Goal: Navigation & Orientation: Find specific page/section

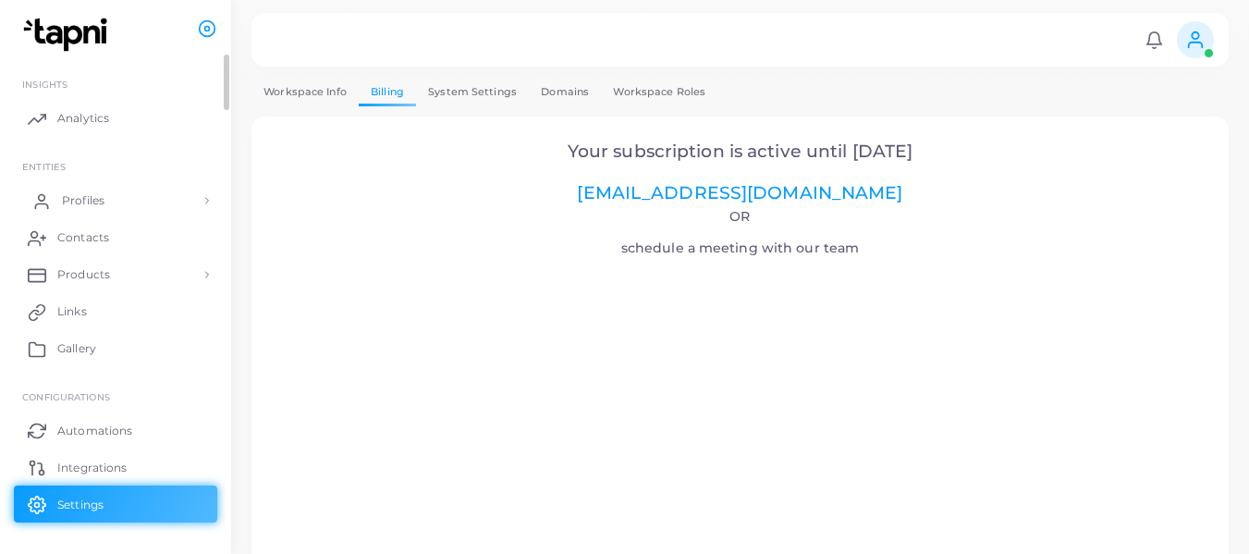
click at [97, 201] on span "Profiles" at bounding box center [83, 200] width 43 height 17
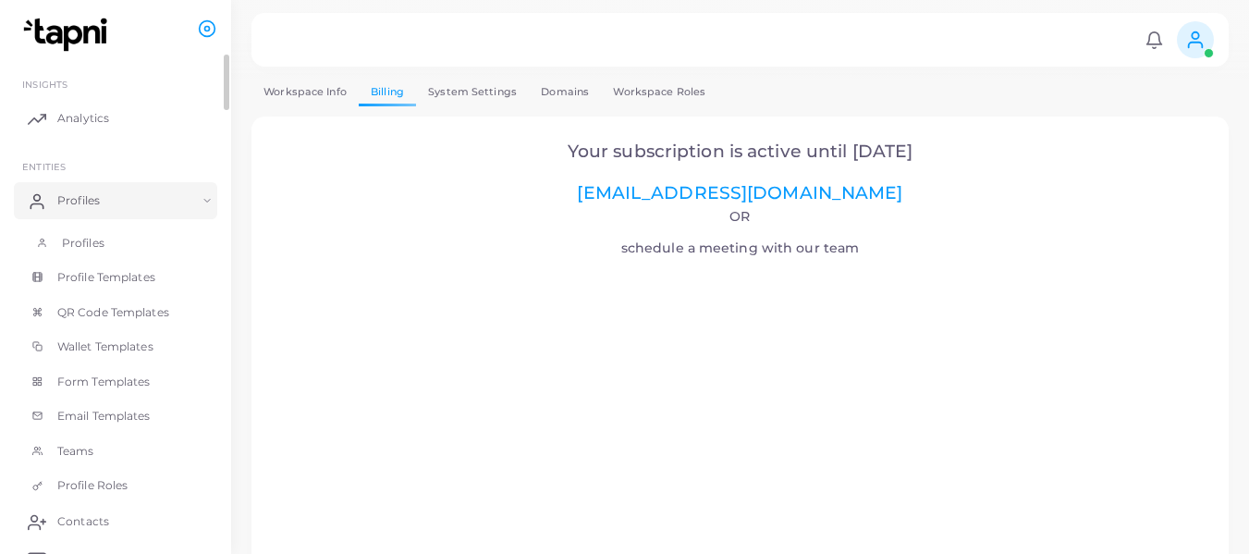
click at [83, 239] on span "Profiles" at bounding box center [83, 243] width 43 height 17
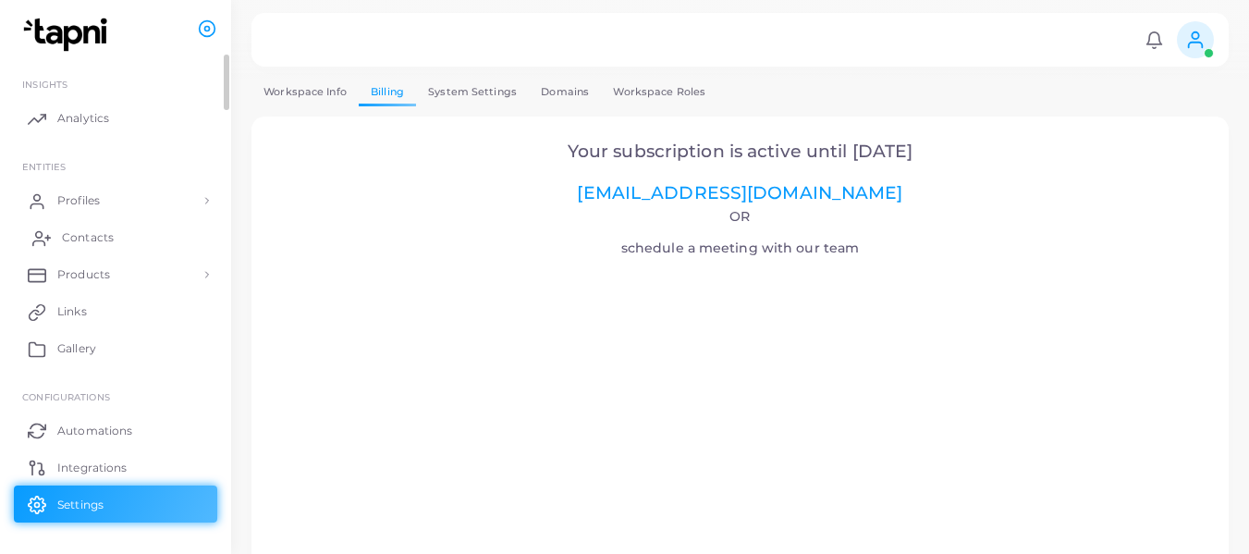
click at [89, 230] on span "Contacts" at bounding box center [88, 237] width 52 height 17
click at [109, 278] on span "Products" at bounding box center [88, 274] width 53 height 17
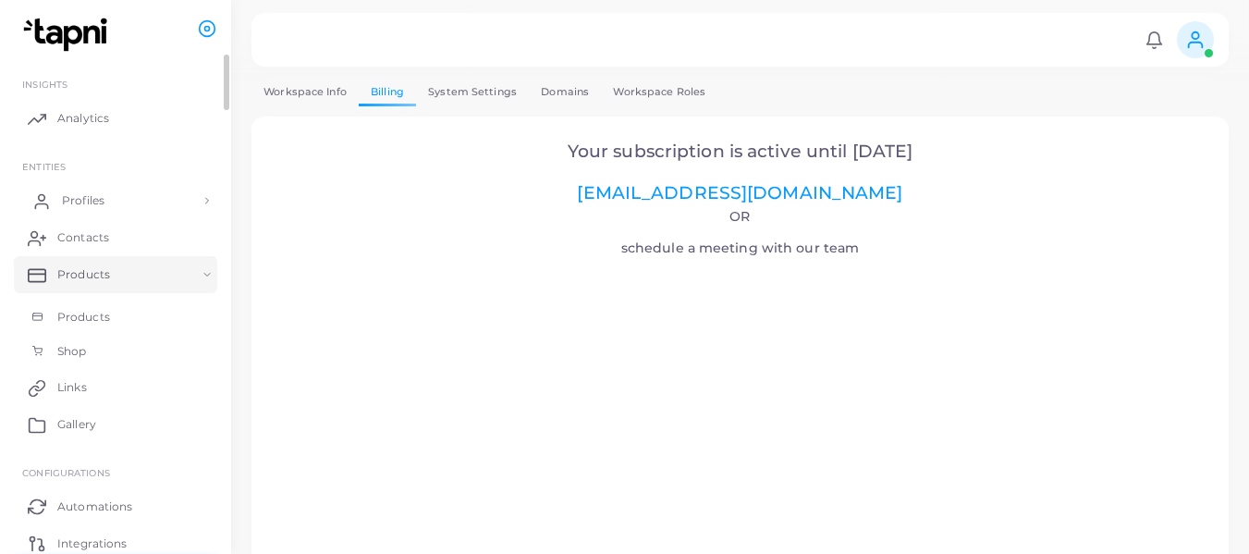
click at [101, 189] on link "Profiles" at bounding box center [115, 200] width 203 height 37
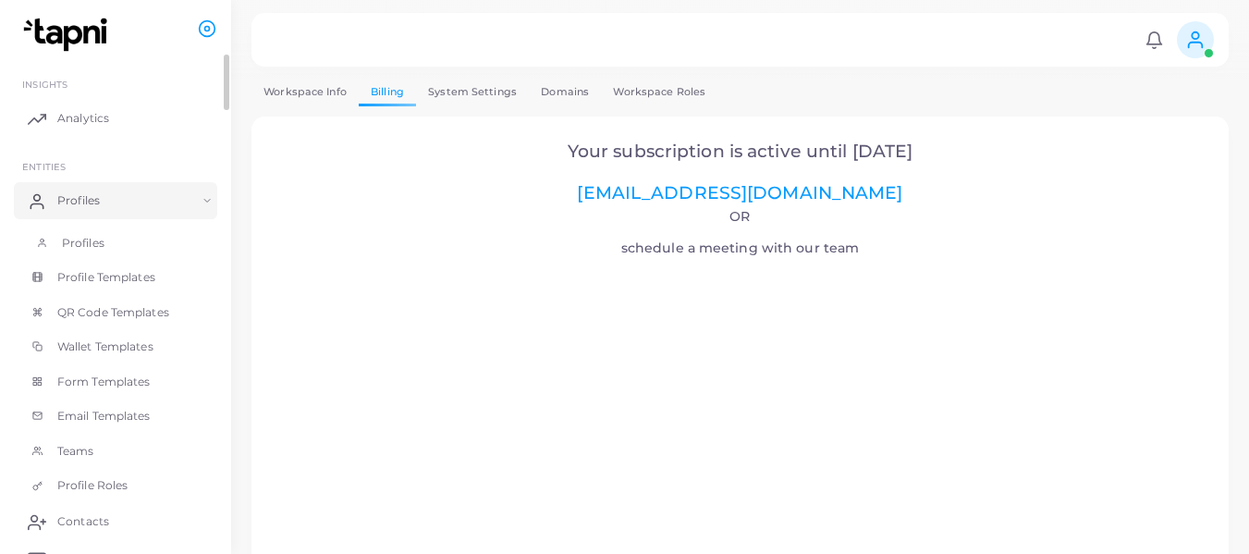
click at [89, 245] on span "Profiles" at bounding box center [83, 243] width 43 height 17
